Goal: Information Seeking & Learning: Learn about a topic

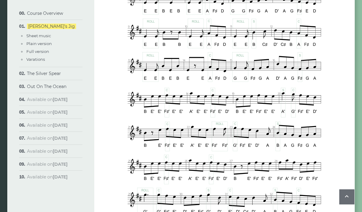
scroll to position [414, 0]
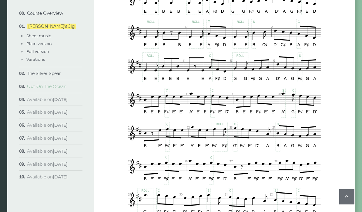
click at [52, 88] on link "Out On The Ocean" at bounding box center [46, 86] width 39 height 5
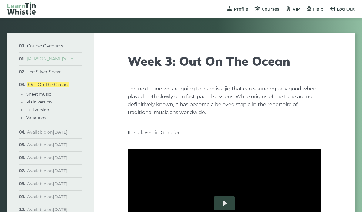
click at [51, 61] on link "[PERSON_NAME]’s Jig" at bounding box center [50, 58] width 47 height 5
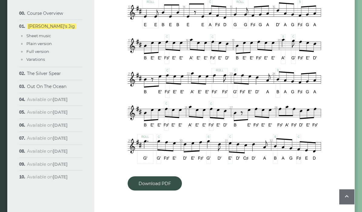
scroll to position [475, 0]
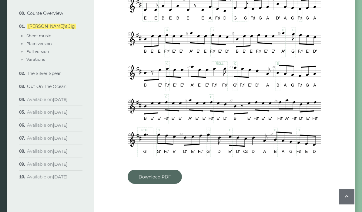
click at [147, 171] on link "Download PDF" at bounding box center [155, 177] width 54 height 14
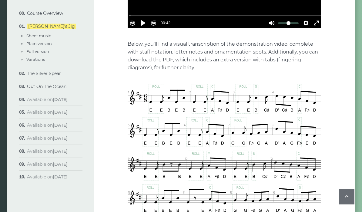
scroll to position [280, 0]
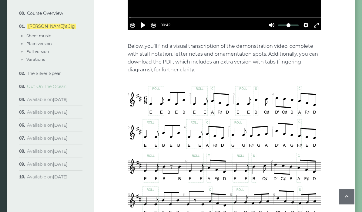
click at [52, 86] on link "Out On The Ocean" at bounding box center [46, 86] width 39 height 5
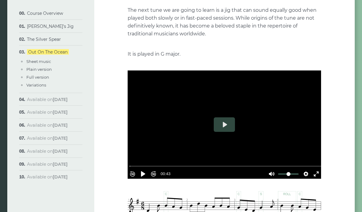
scroll to position [79, 0]
click at [221, 124] on button "Play" at bounding box center [224, 125] width 21 height 15
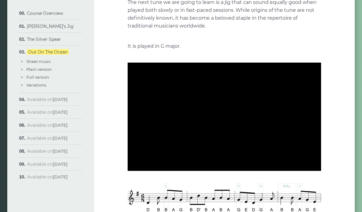
scroll to position [87, 0]
type input "***"
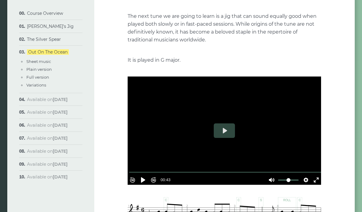
scroll to position [72, 0]
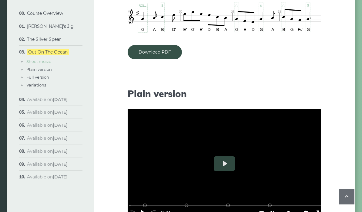
click at [45, 63] on link "Sheet music" at bounding box center [38, 61] width 25 height 5
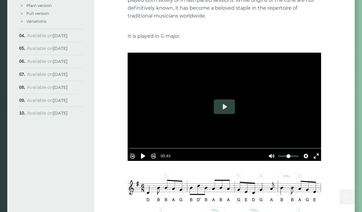
scroll to position [0, 0]
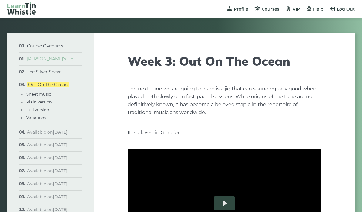
click at [47, 59] on link "[PERSON_NAME]’s Jig" at bounding box center [50, 58] width 47 height 5
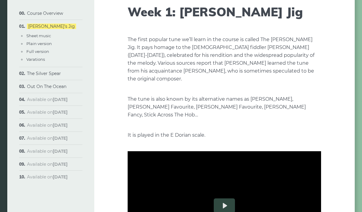
scroll to position [53, 0]
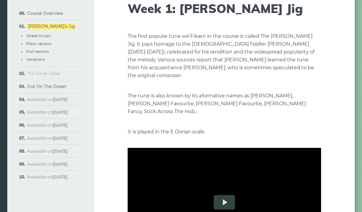
click at [56, 73] on link "The Silver Spear" at bounding box center [44, 73] width 34 height 5
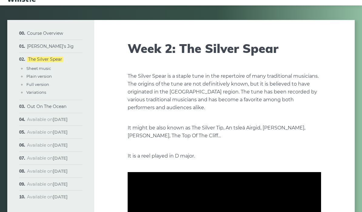
scroll to position [13, 0]
click at [64, 107] on link "Out On The Ocean" at bounding box center [46, 106] width 39 height 5
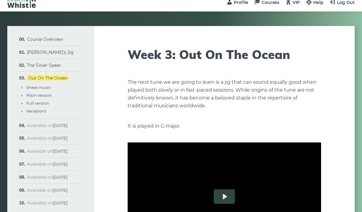
scroll to position [6, 0]
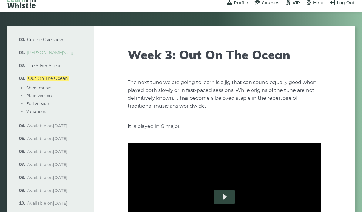
click at [54, 53] on link "[PERSON_NAME]’s Jig" at bounding box center [50, 52] width 47 height 5
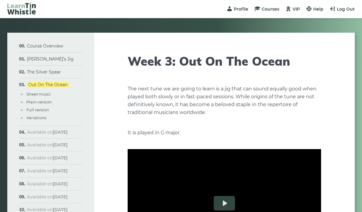
scroll to position [6, 0]
